Goal: Information Seeking & Learning: Learn about a topic

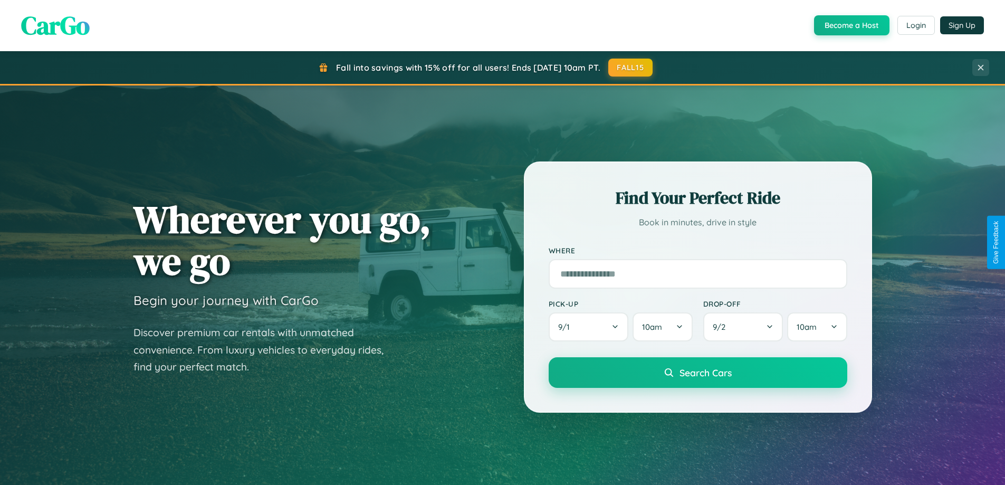
scroll to position [455, 0]
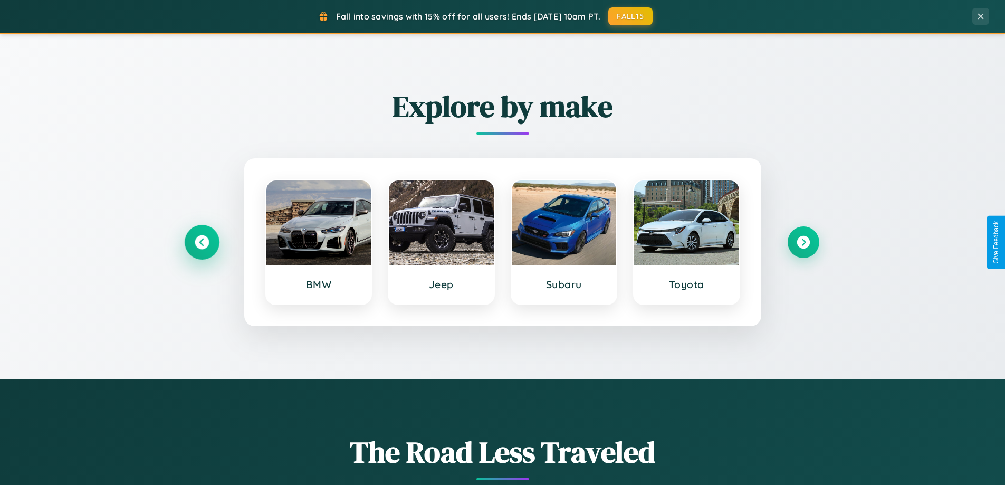
click at [201, 242] on icon at bounding box center [202, 242] width 14 height 14
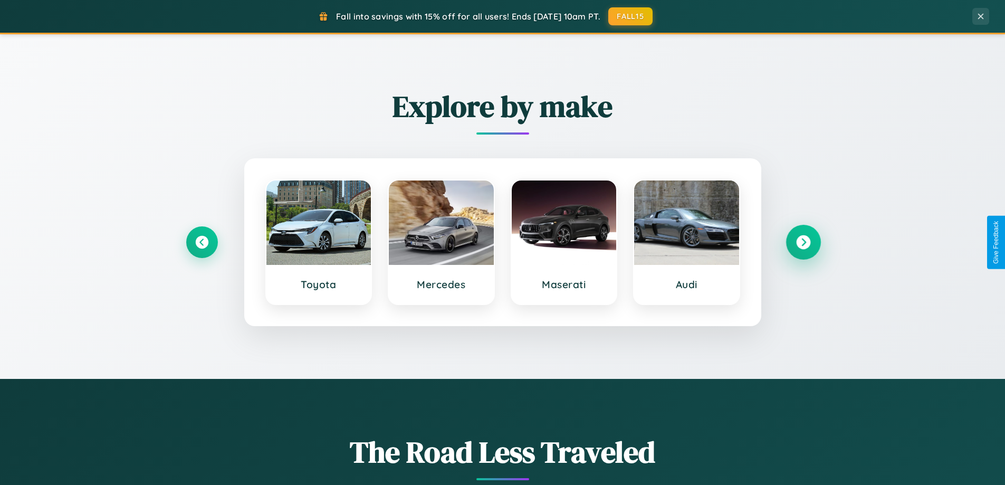
click at [803, 242] on icon at bounding box center [803, 242] width 14 height 14
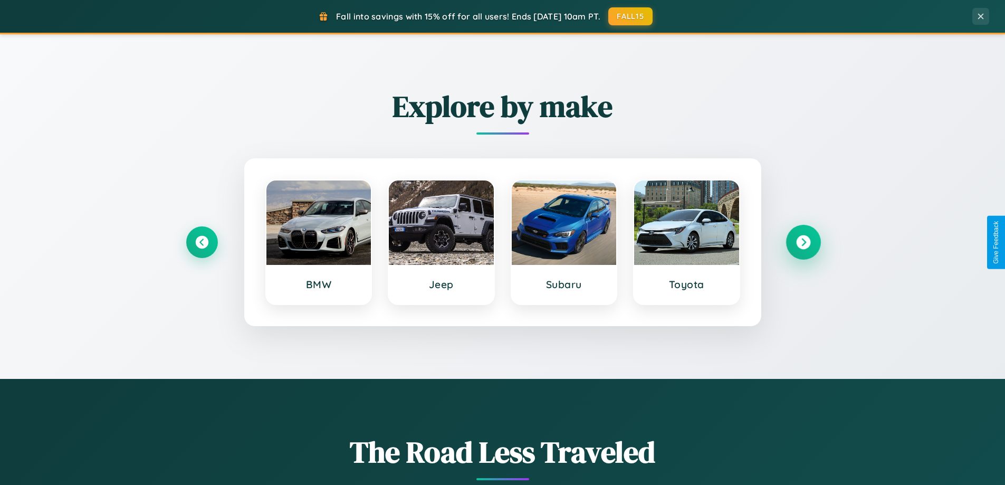
click at [803, 242] on icon at bounding box center [803, 242] width 14 height 14
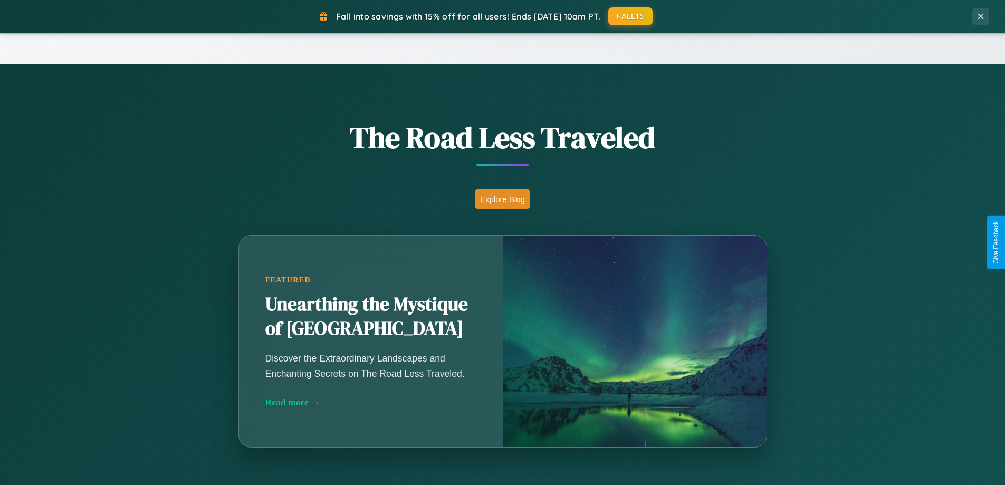
scroll to position [2029, 0]
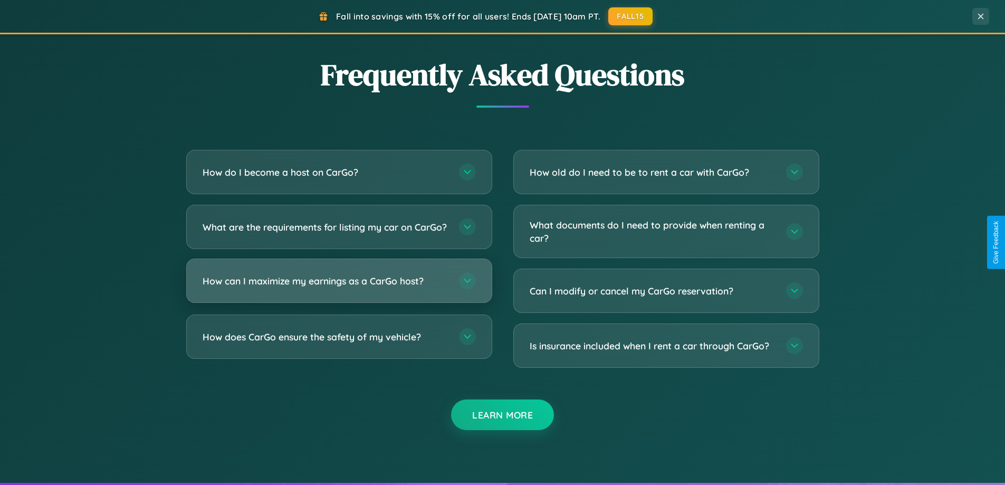
click at [339, 287] on h3 "How can I maximize my earnings as a CarGo host?" at bounding box center [326, 280] width 246 height 13
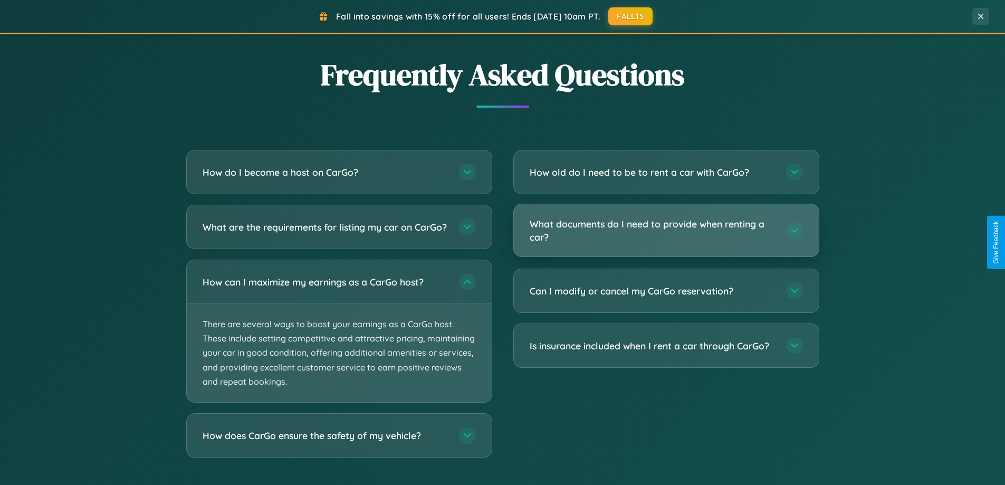
click at [666, 230] on h3 "What documents do I need to provide when renting a car?" at bounding box center [653, 230] width 246 height 26
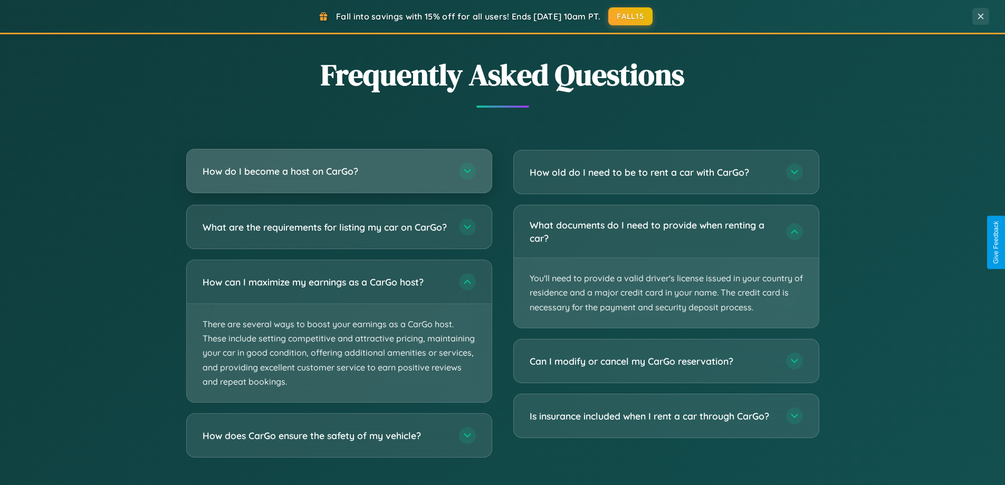
click at [339, 172] on h3 "How do I become a host on CarGo?" at bounding box center [326, 171] width 246 height 13
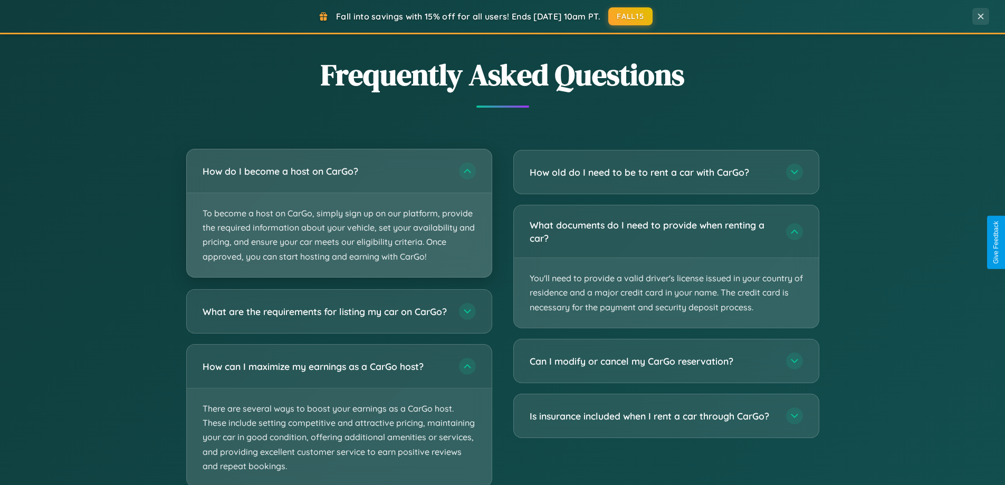
click at [339, 213] on p "To become a host on CarGo, simply sign up on our platform, provide the required…" at bounding box center [339, 235] width 305 height 84
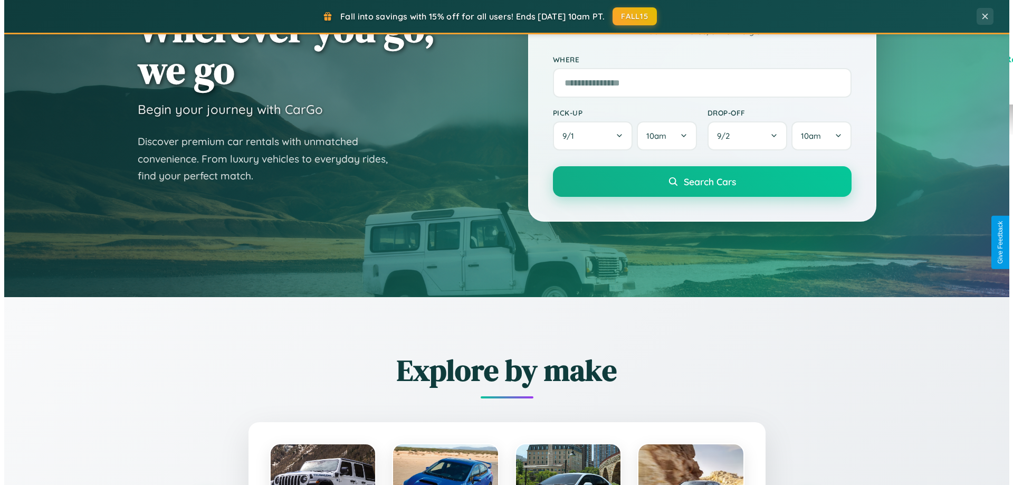
scroll to position [0, 0]
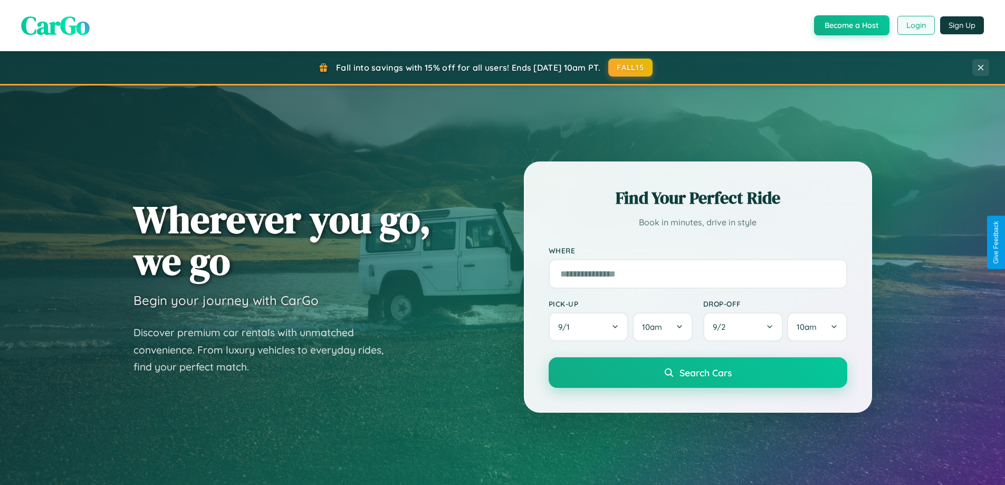
click at [915, 25] on button "Login" at bounding box center [915, 25] width 37 height 19
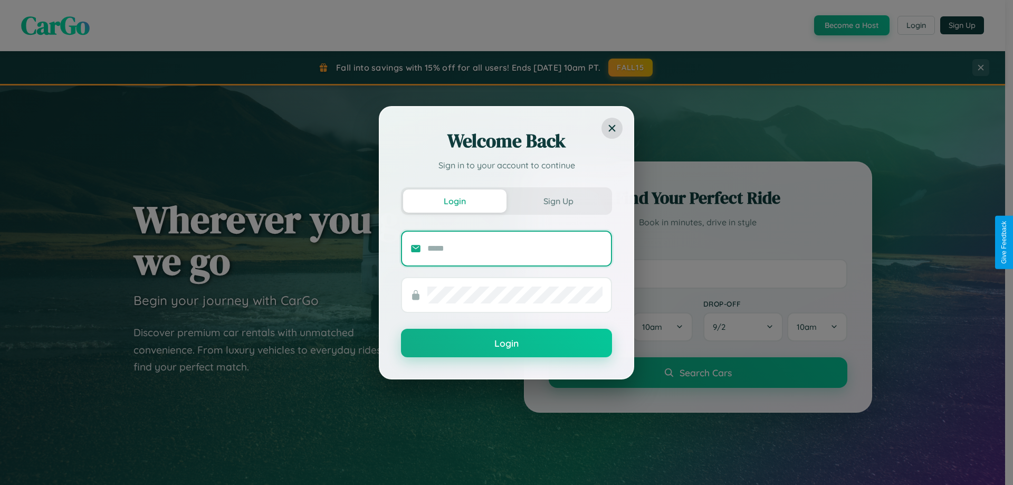
click at [515, 248] on input "text" at bounding box center [514, 248] width 175 height 17
type input "**********"
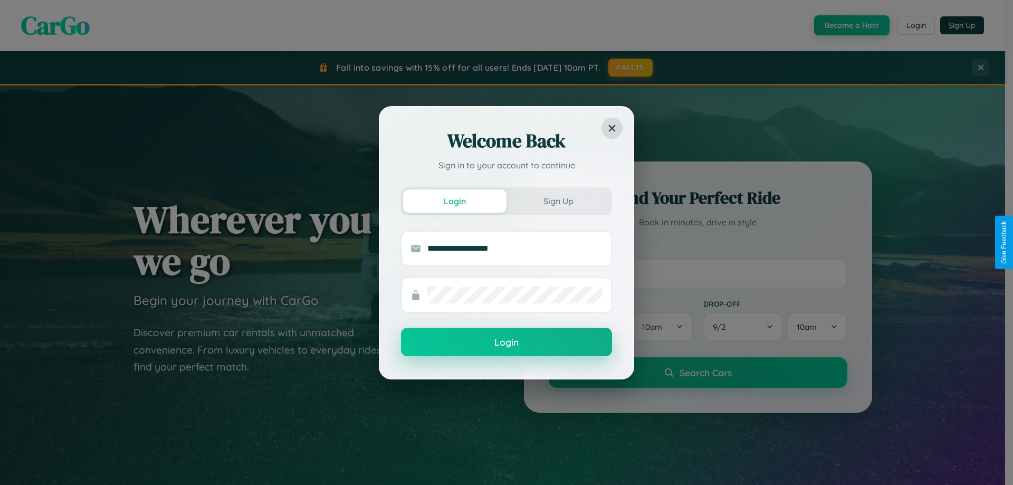
click at [506, 342] on button "Login" at bounding box center [506, 342] width 211 height 28
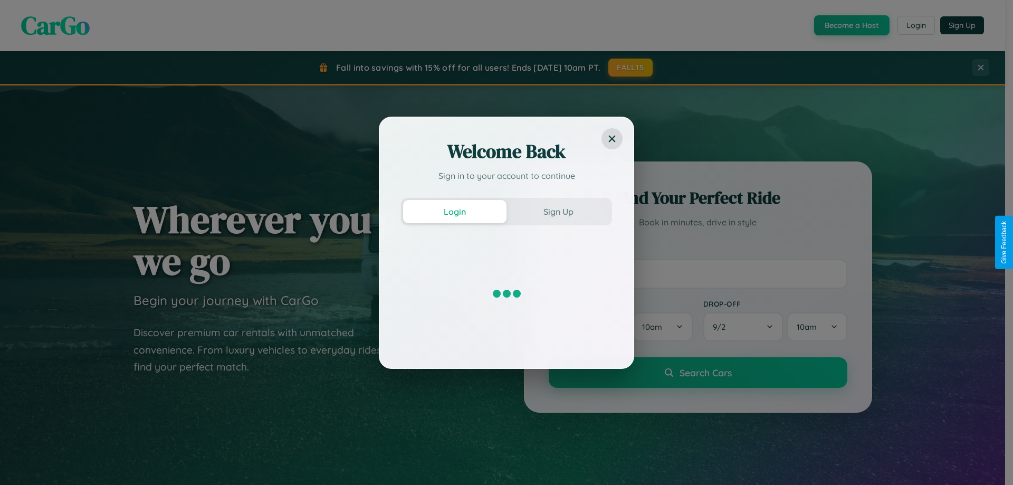
click at [850, 25] on div "Welcome Back Sign in to your account to continue Login Sign Up" at bounding box center [506, 242] width 1013 height 485
click at [558, 211] on button "Sign Up" at bounding box center [557, 211] width 103 height 23
